Goal: Download file/media

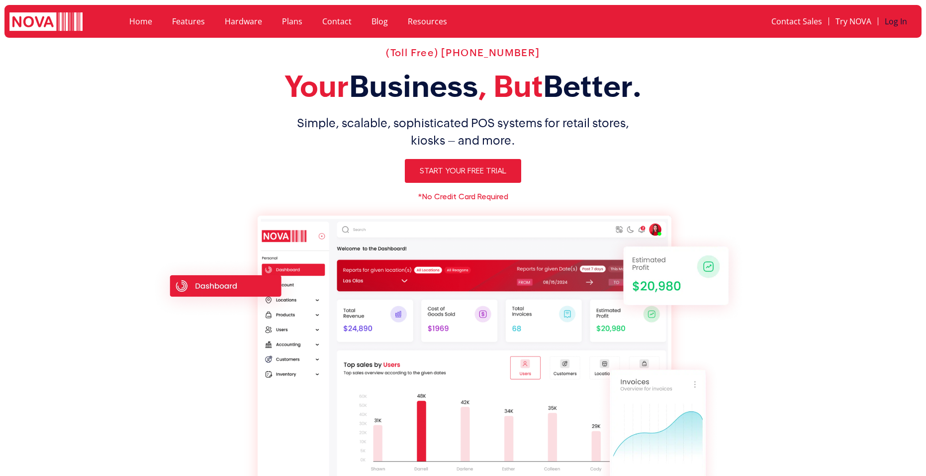
click at [891, 25] on link "Log In" at bounding box center [895, 21] width 35 height 23
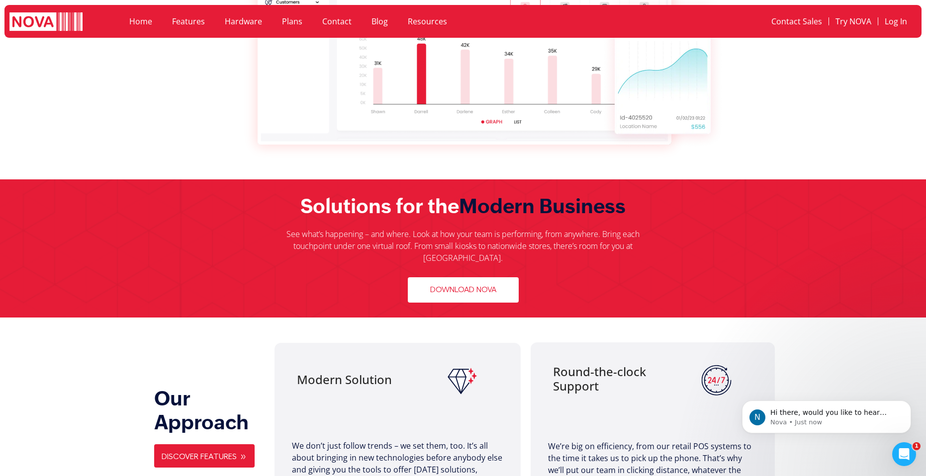
click at [458, 285] on span "Download Nova" at bounding box center [463, 289] width 66 height 9
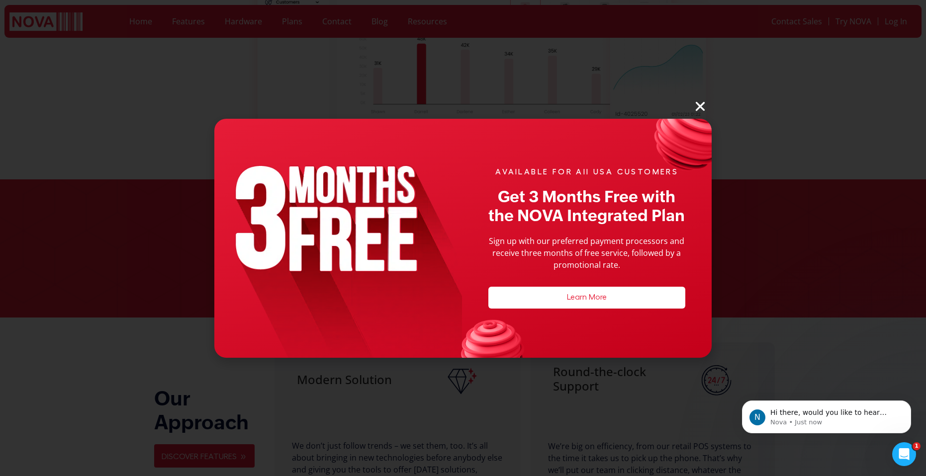
click at [904, 452] on icon "Open Intercom Messenger" at bounding box center [903, 454] width 7 height 8
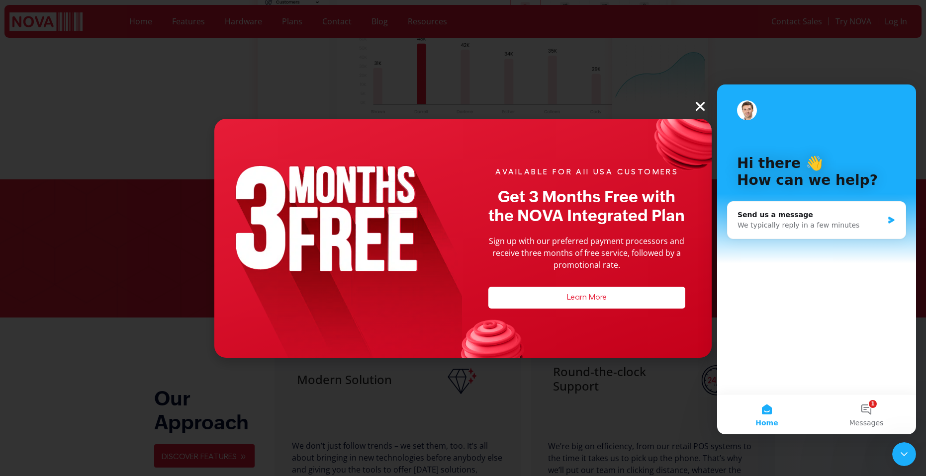
click at [703, 104] on icon "Close" at bounding box center [699, 106] width 13 height 13
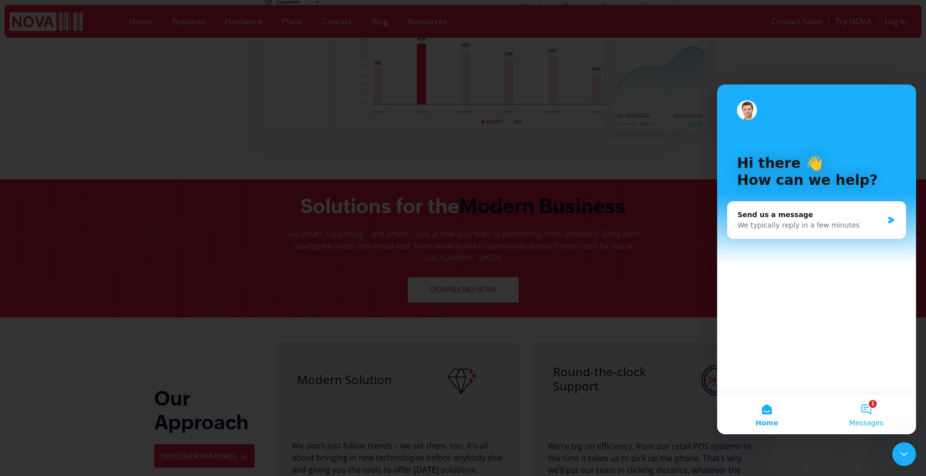
click at [863, 403] on button "1 Messages" at bounding box center [865, 415] width 99 height 40
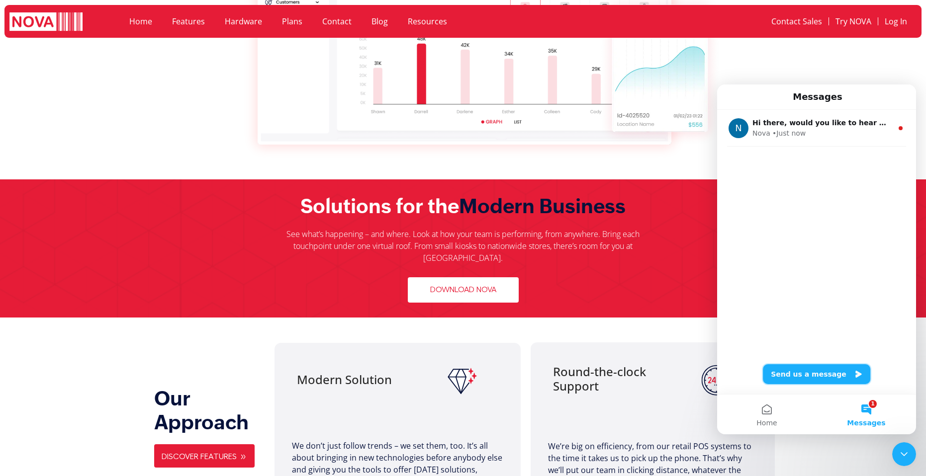
click at [822, 371] on button "Send us a message" at bounding box center [816, 374] width 107 height 20
